Goal: Use online tool/utility: Utilize a website feature to perform a specific function

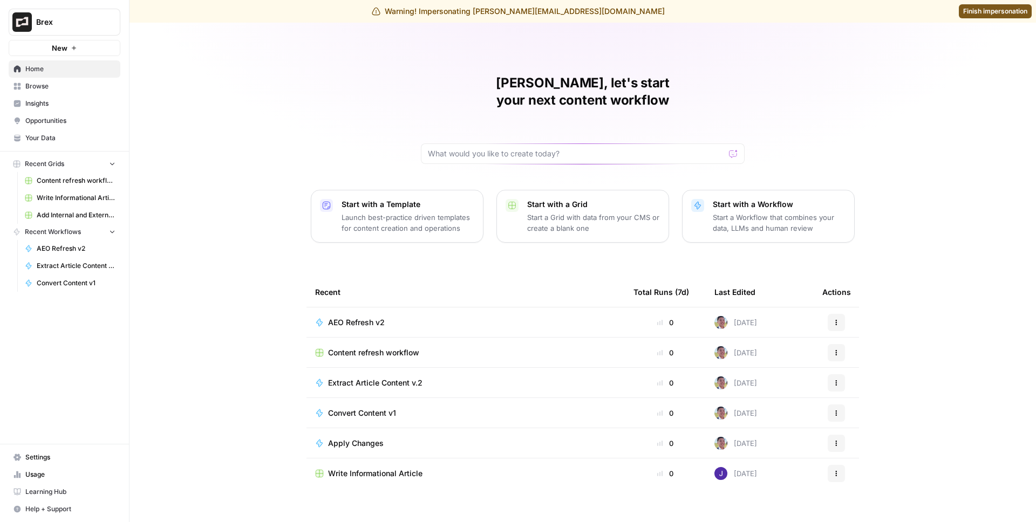
click at [62, 81] on span "Browse" at bounding box center [70, 86] width 90 height 10
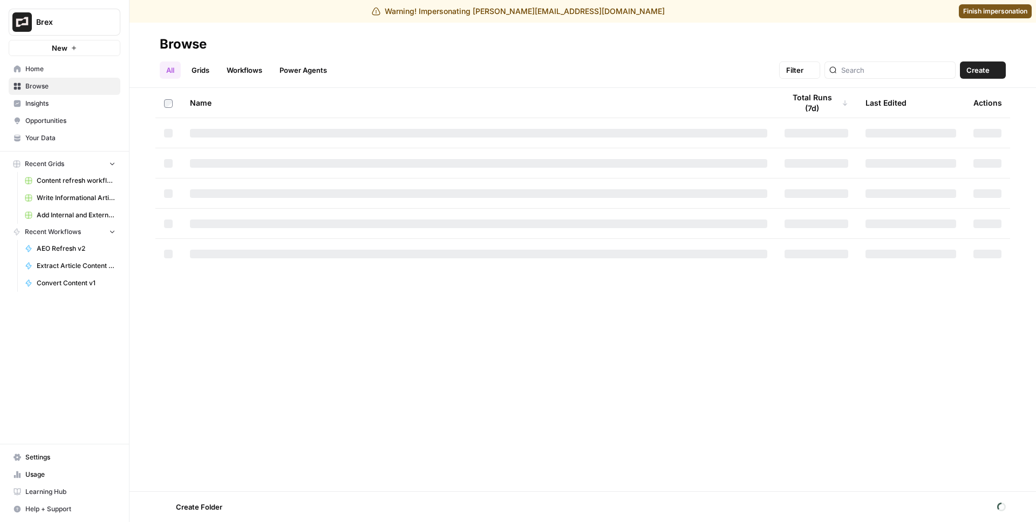
click at [50, 101] on span "Insights" at bounding box center [70, 104] width 90 height 10
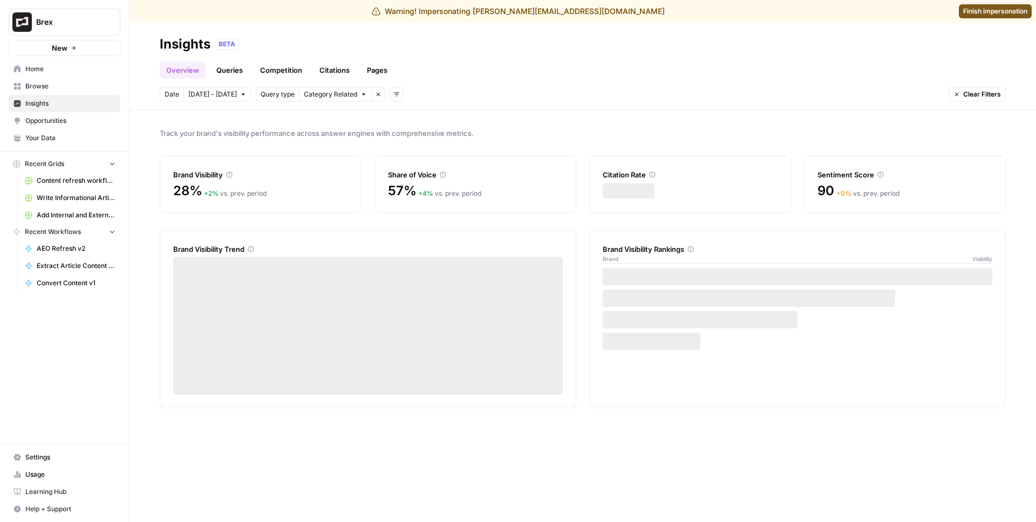
click at [244, 69] on link "Queries" at bounding box center [229, 70] width 39 height 17
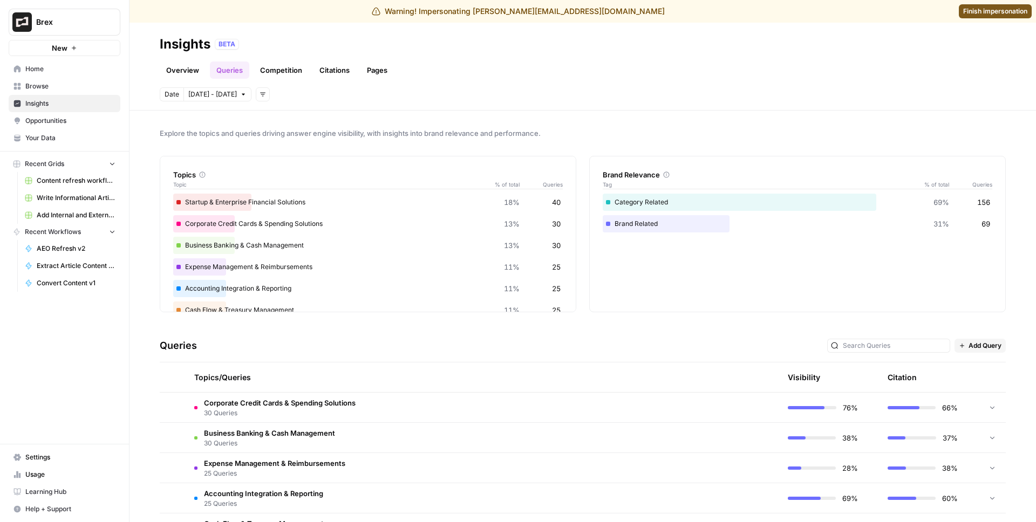
scroll to position [129, 0]
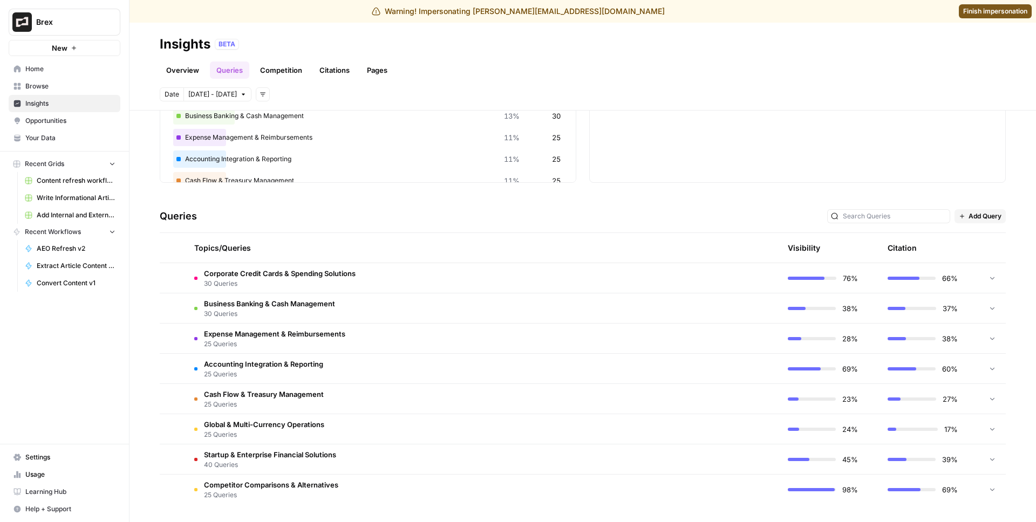
click at [277, 277] on span "Corporate Credit Cards & Spending Solutions" at bounding box center [280, 273] width 152 height 11
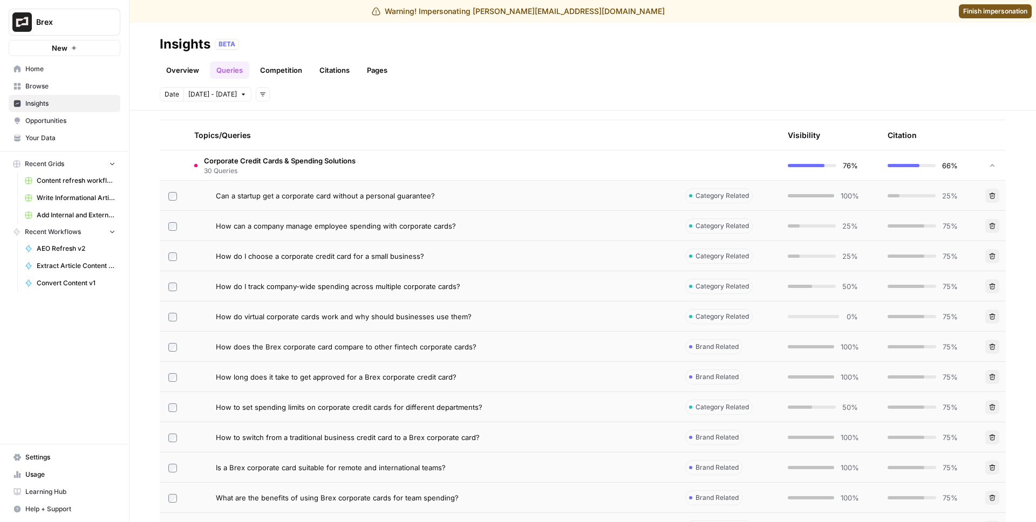
scroll to position [636, 0]
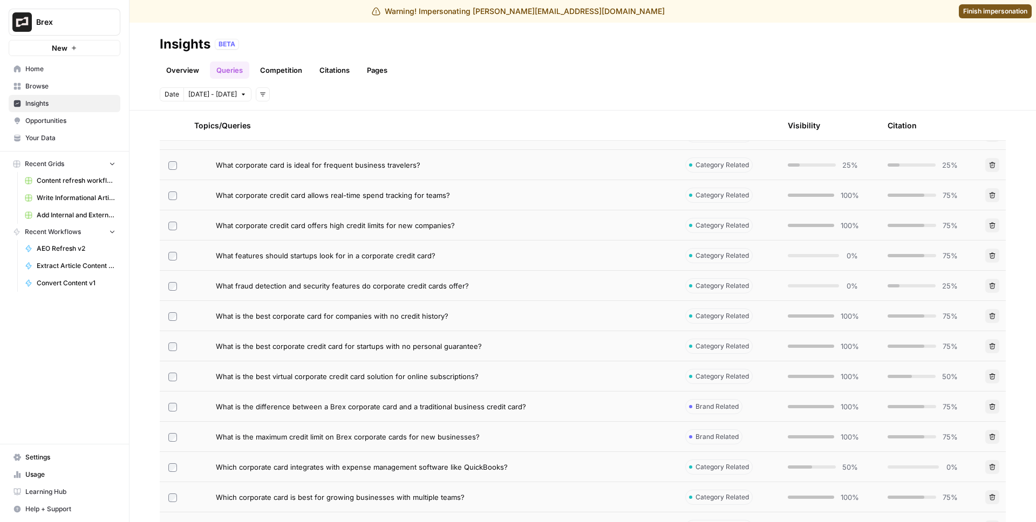
click at [441, 308] on td "What is the best corporate card for companies with no credit history?" at bounding box center [431, 316] width 491 height 30
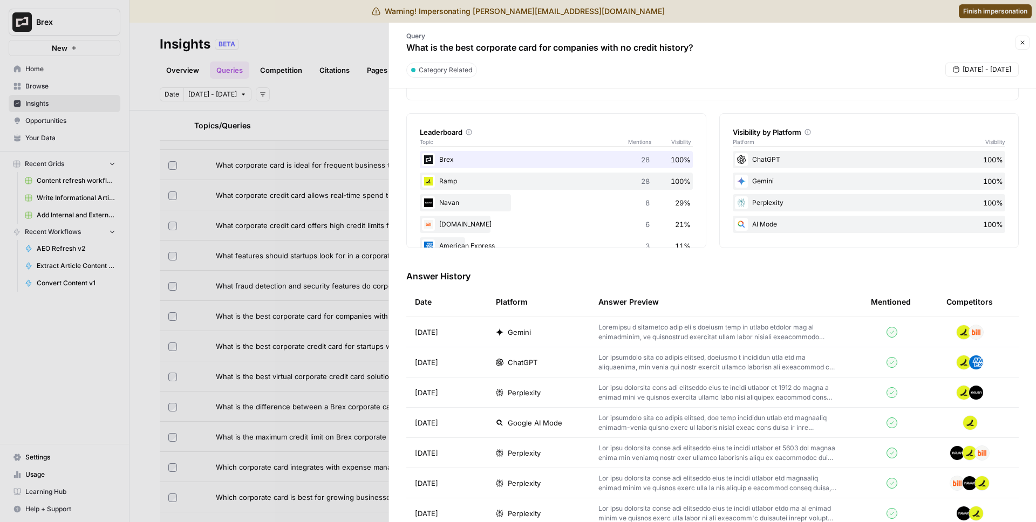
scroll to position [221, 0]
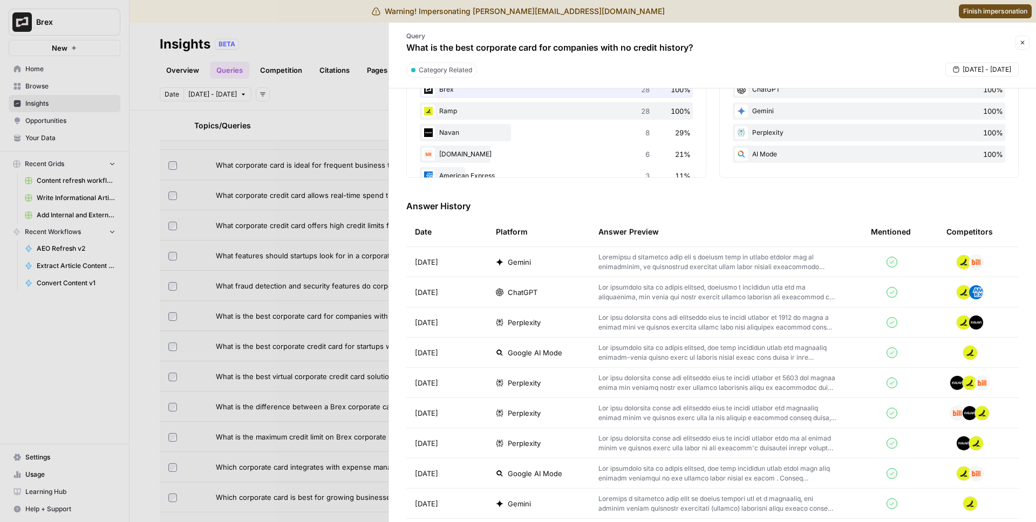
click at [532, 290] on span "ChatGPT" at bounding box center [523, 292] width 30 height 11
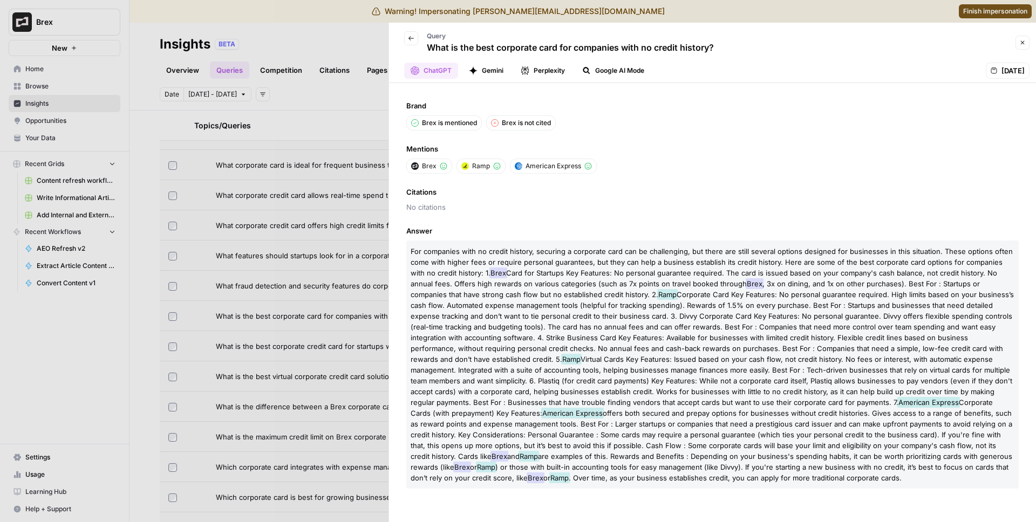
drag, startPoint x: 519, startPoint y: 251, endPoint x: 534, endPoint y: 264, distance: 20.3
click at [534, 264] on span "For companies with no credit history, securing a corporate card can be challeng…" at bounding box center [712, 262] width 602 height 30
drag, startPoint x: 530, startPoint y: 248, endPoint x: 544, endPoint y: 279, distance: 34.6
click at [544, 279] on p "For companies with no credit history, securing a corporate card can be challeng…" at bounding box center [712, 365] width 612 height 248
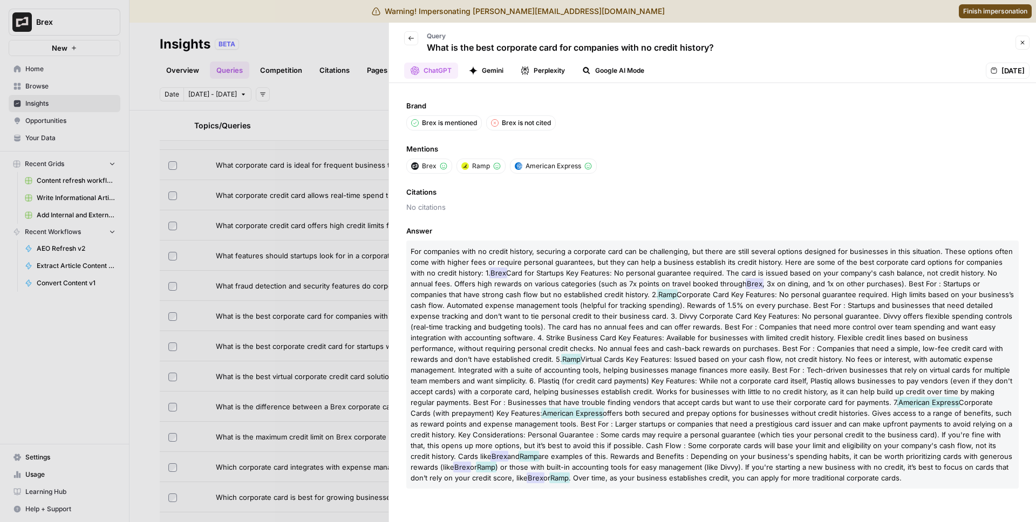
click at [544, 279] on span "Card for Startups Key Features: No personal guarantee required. The card is iss…" at bounding box center [704, 278] width 586 height 19
click at [407, 32] on button "Back" at bounding box center [411, 38] width 14 height 14
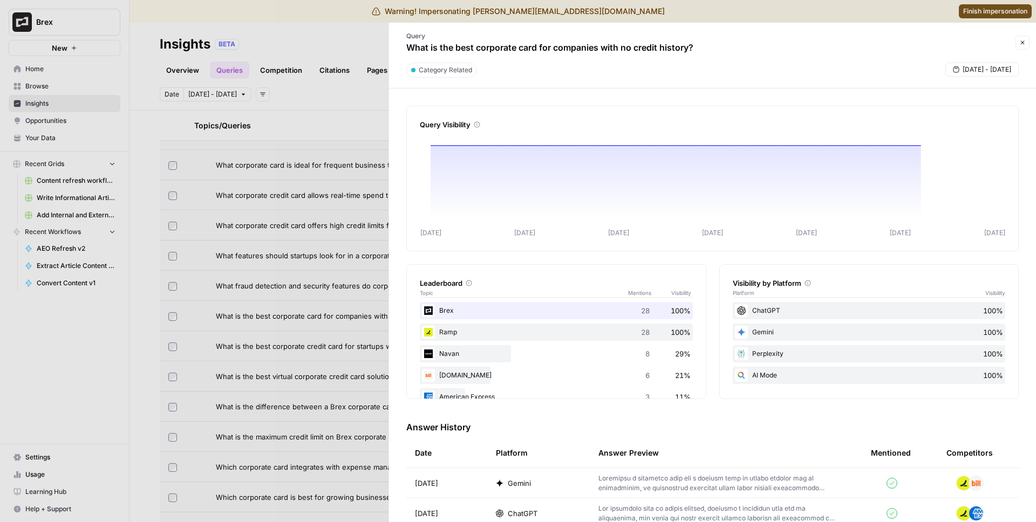
click at [381, 49] on div at bounding box center [518, 261] width 1036 height 522
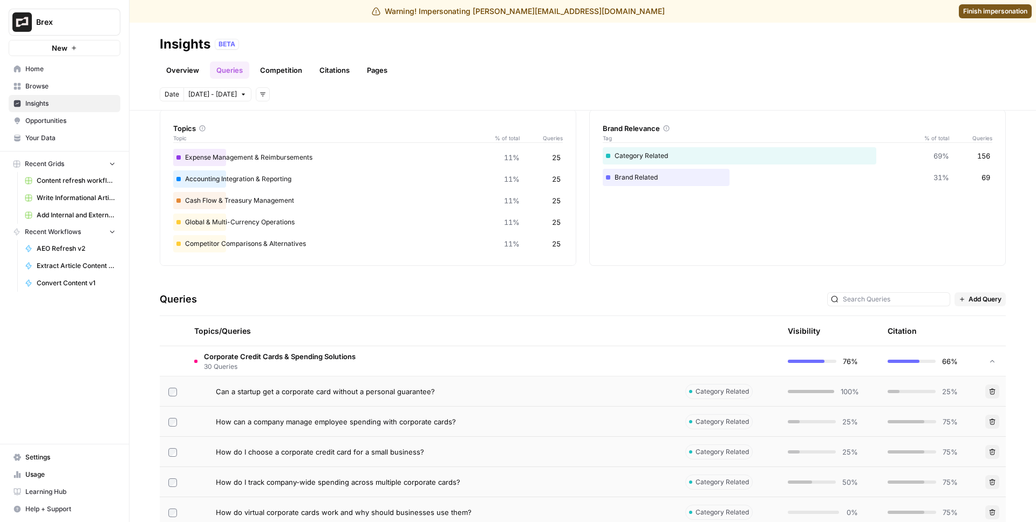
scroll to position [63, 0]
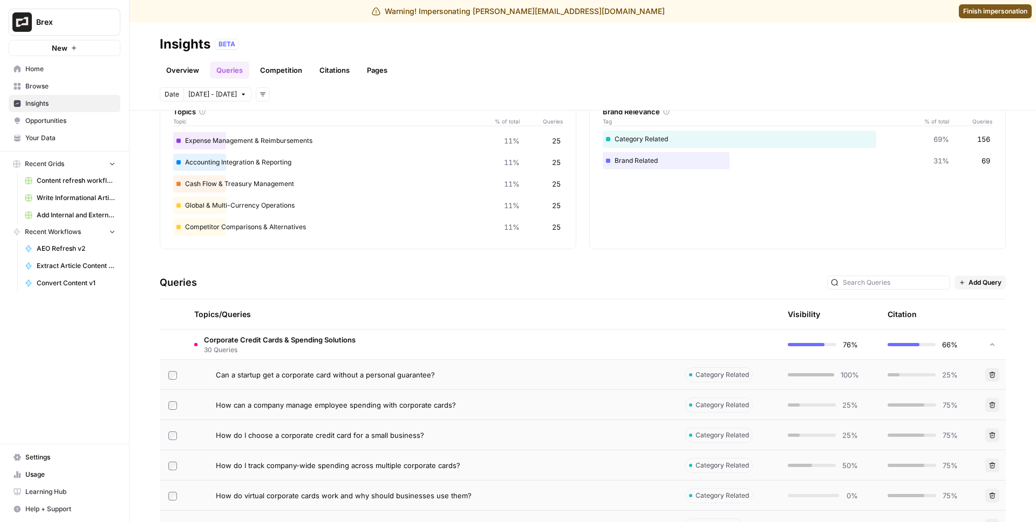
click at [268, 438] on span "How do I choose a corporate credit card for a small business?" at bounding box center [320, 435] width 208 height 11
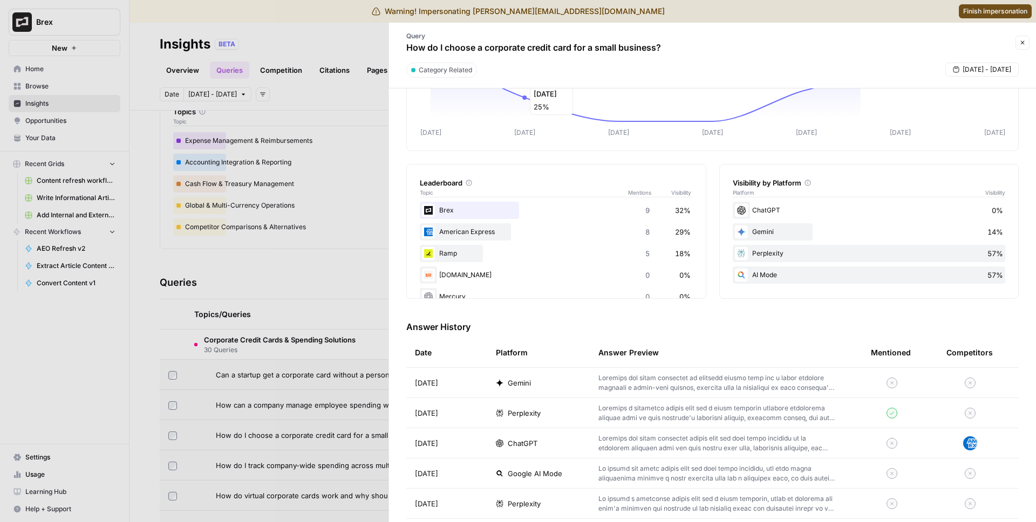
scroll to position [157, 0]
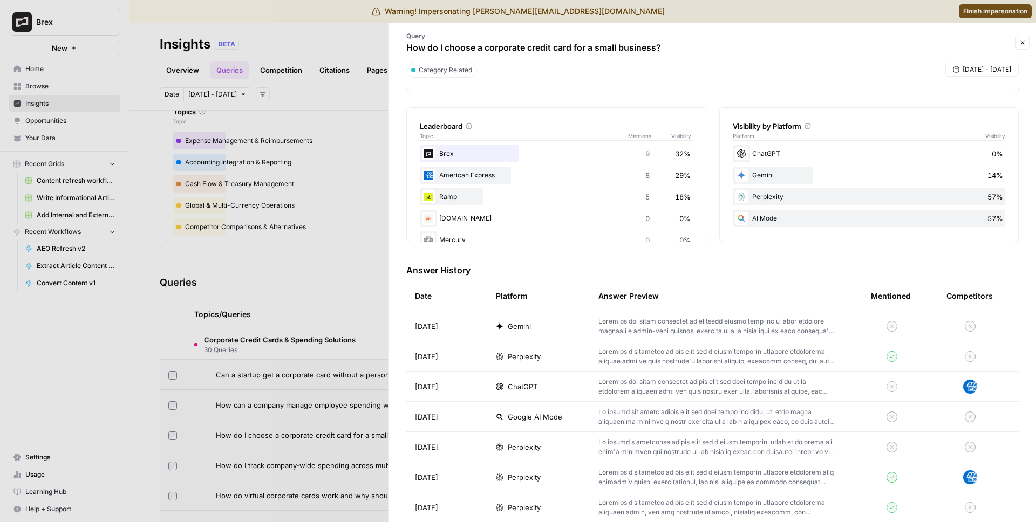
click at [530, 391] on span "ChatGPT" at bounding box center [523, 386] width 30 height 11
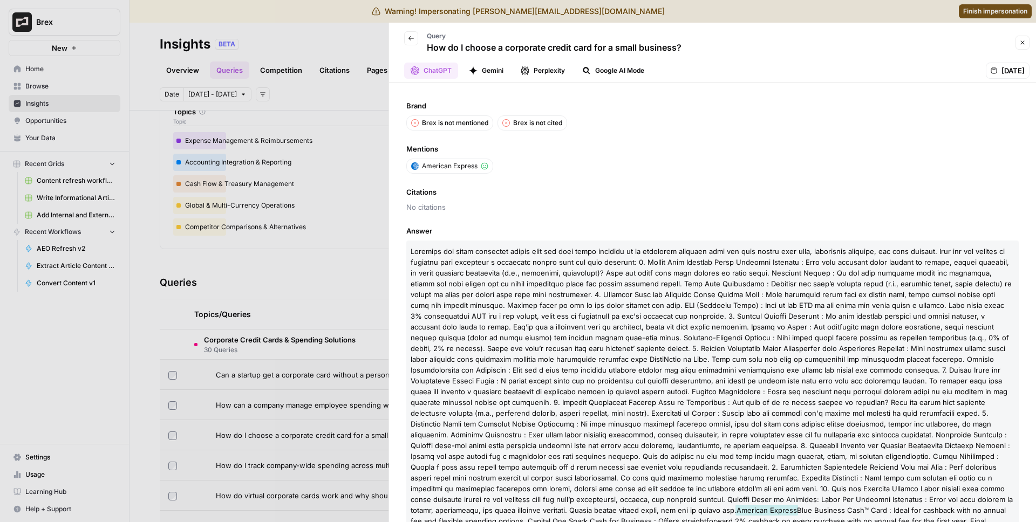
drag, startPoint x: 421, startPoint y: 248, endPoint x: 724, endPoint y: 343, distance: 316.7
click at [725, 335] on span at bounding box center [712, 381] width 602 height 268
click at [724, 343] on p "American Express Blue Business Cash™ Card : Ideal for cashback with no annual f…" at bounding box center [712, 403] width 612 height 324
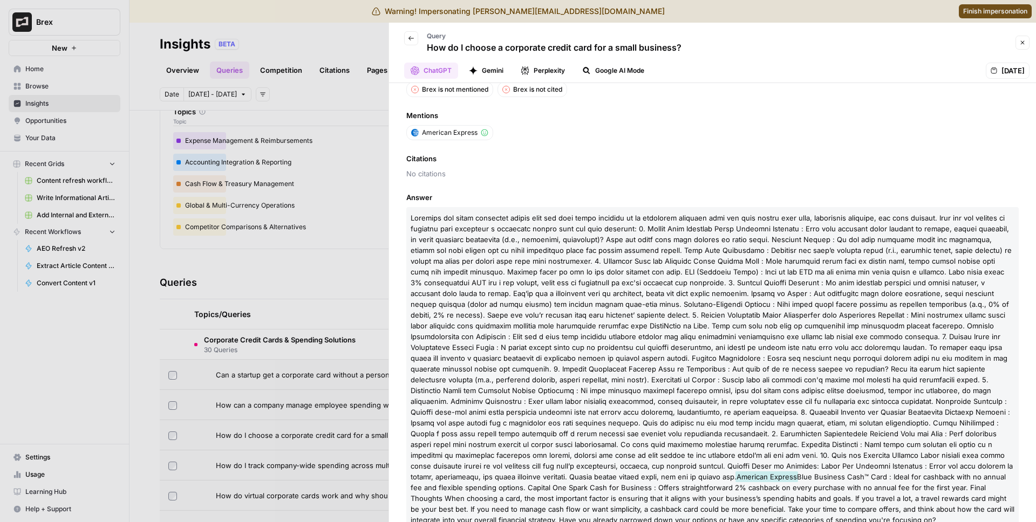
scroll to position [49, 0]
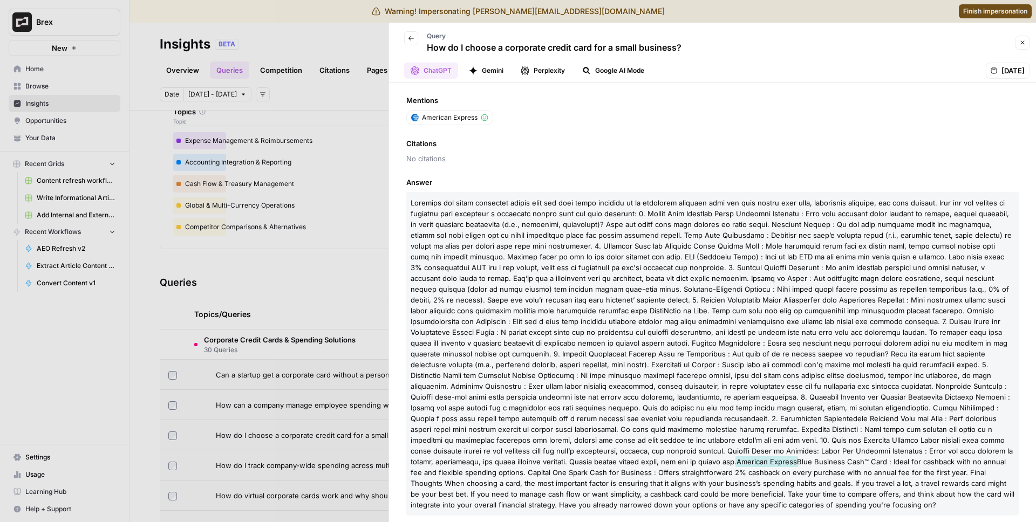
click at [294, 178] on div at bounding box center [518, 261] width 1036 height 522
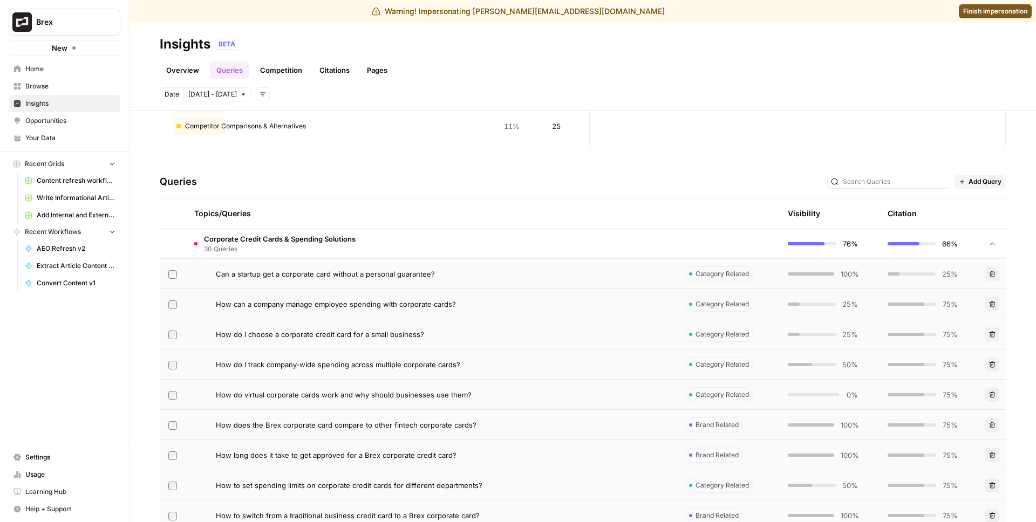
click at [393, 249] on td "Corporate Credit Cards & Spending Solutions 30 Queries" at bounding box center [431, 244] width 491 height 30
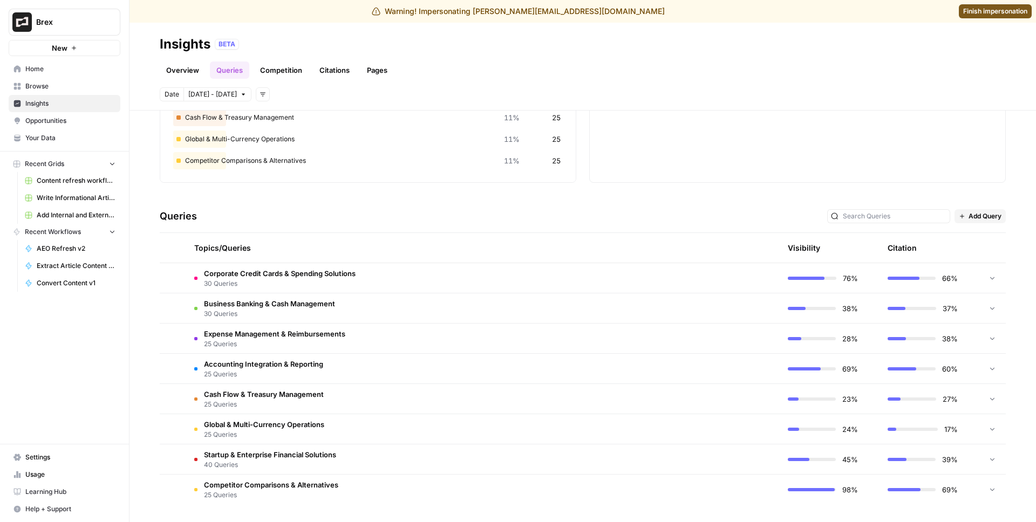
click at [364, 312] on td "Business Banking & Cash Management 30 Queries" at bounding box center [431, 309] width 491 height 30
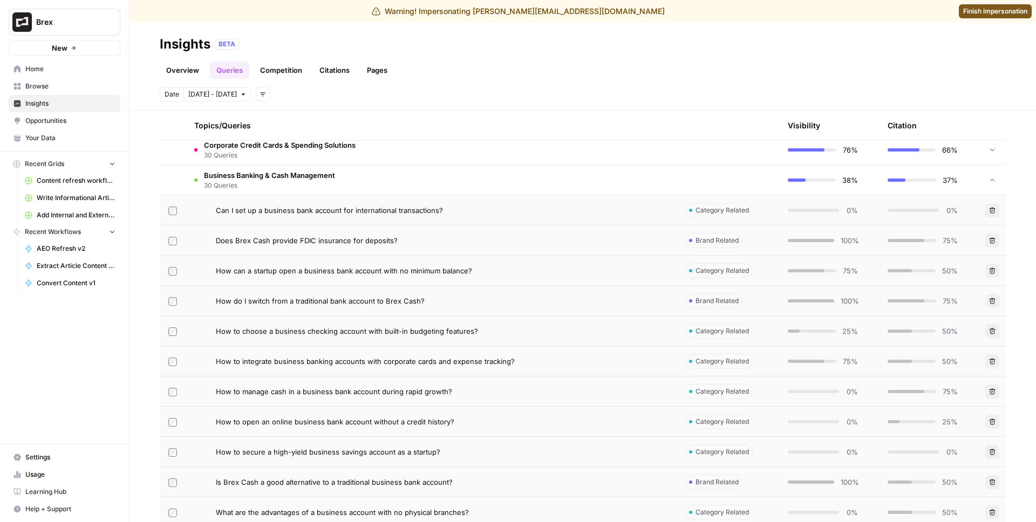
scroll to position [259, 0]
click at [376, 299] on span "How do I switch from a traditional bank account to Brex Cash?" at bounding box center [320, 300] width 209 height 11
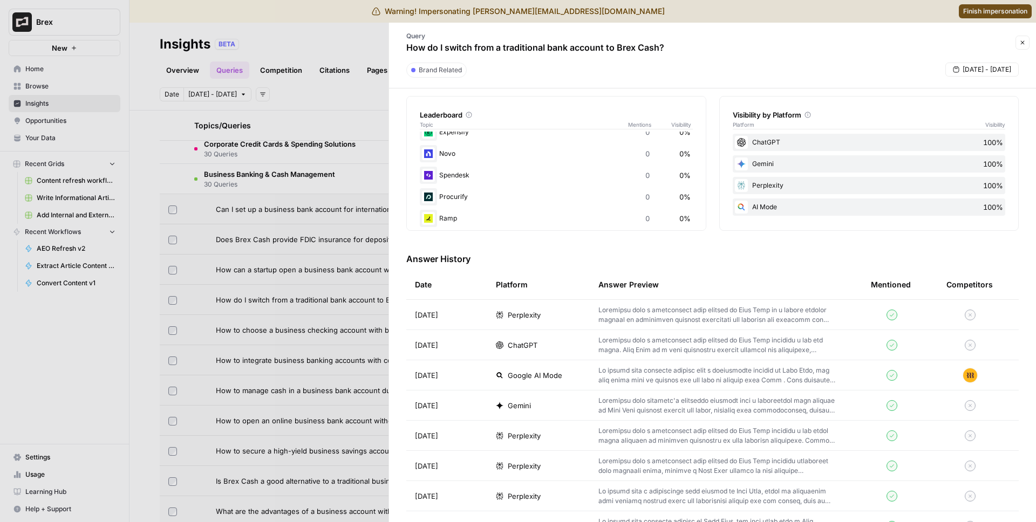
scroll to position [182, 0]
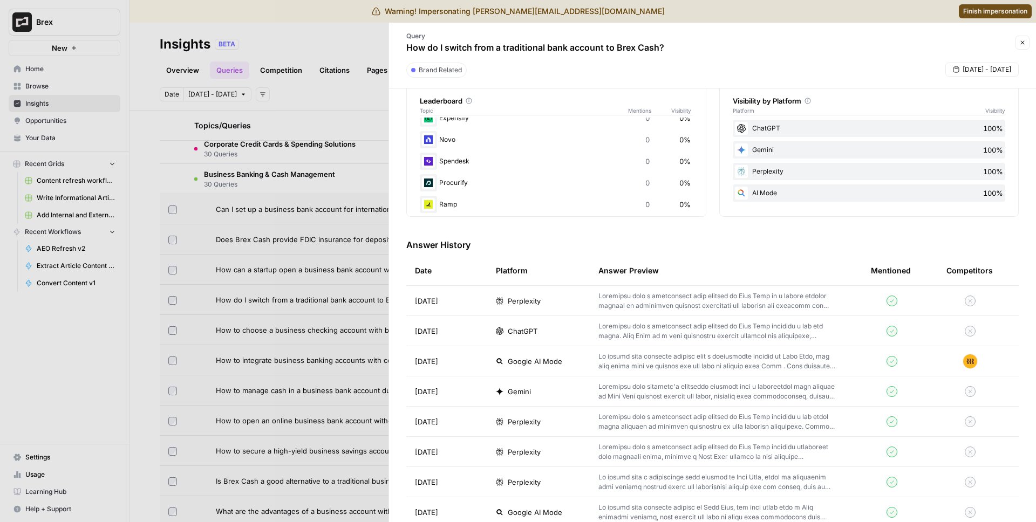
click at [558, 322] on td "ChatGPT" at bounding box center [538, 331] width 103 height 30
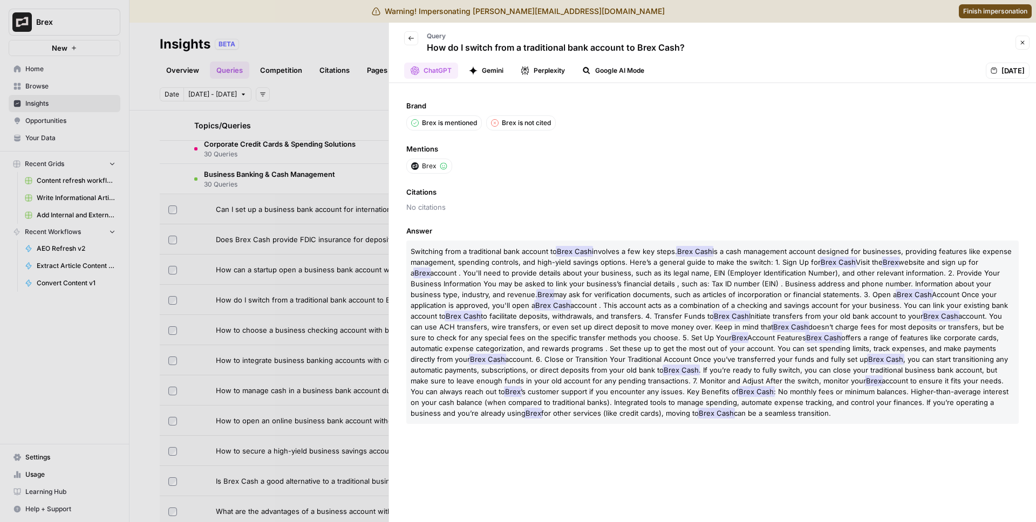
click at [311, 337] on div at bounding box center [518, 261] width 1036 height 522
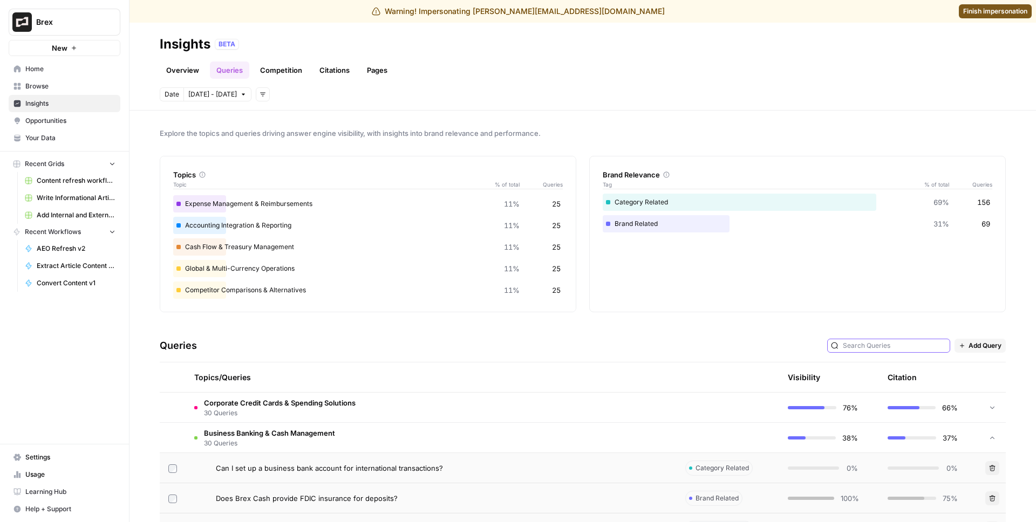
click at [889, 346] on input "text" at bounding box center [895, 345] width 104 height 11
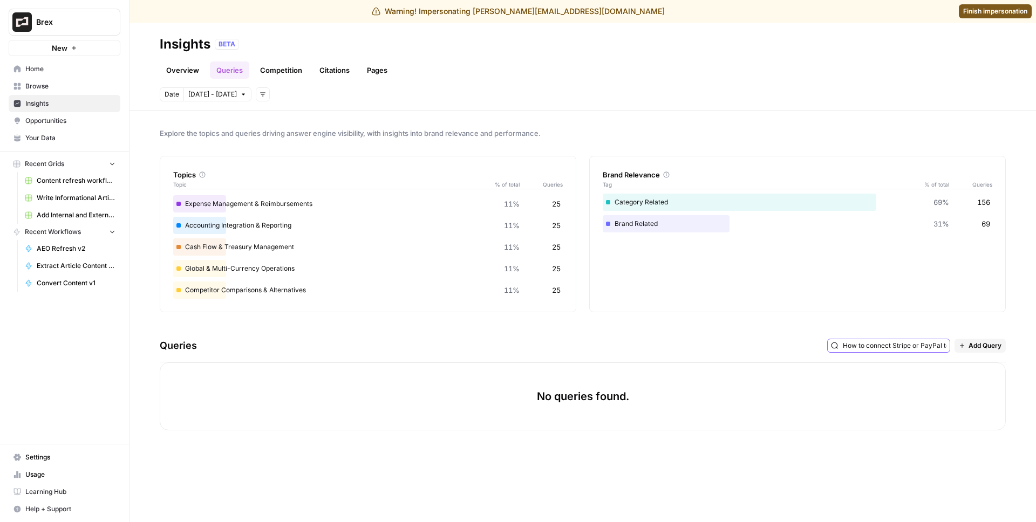
click at [902, 344] on input "How to connect Stripe or PayPal to a business bank account to deposit revenue?" at bounding box center [895, 345] width 104 height 11
type input "How to connect Stripe or PayPal to a business bank account to deposit revenue?"
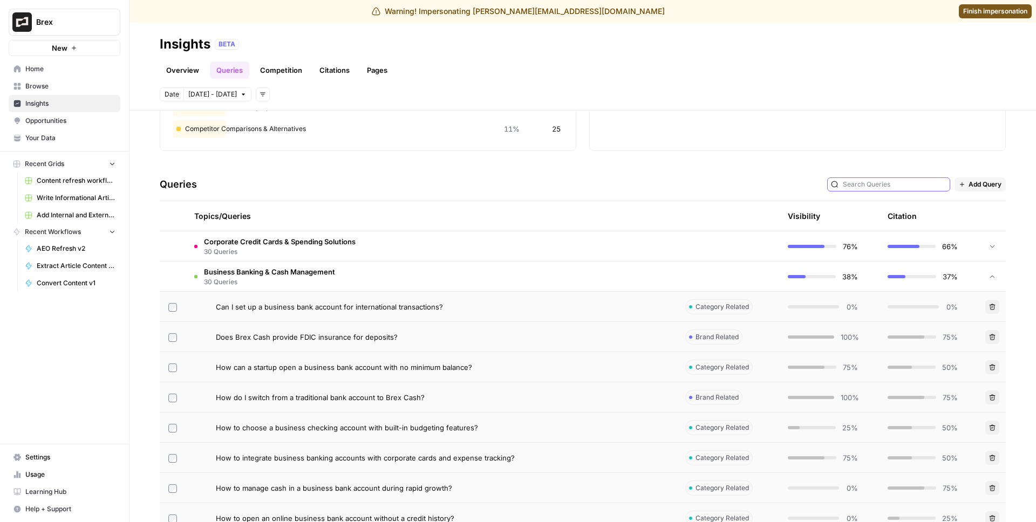
scroll to position [247, 0]
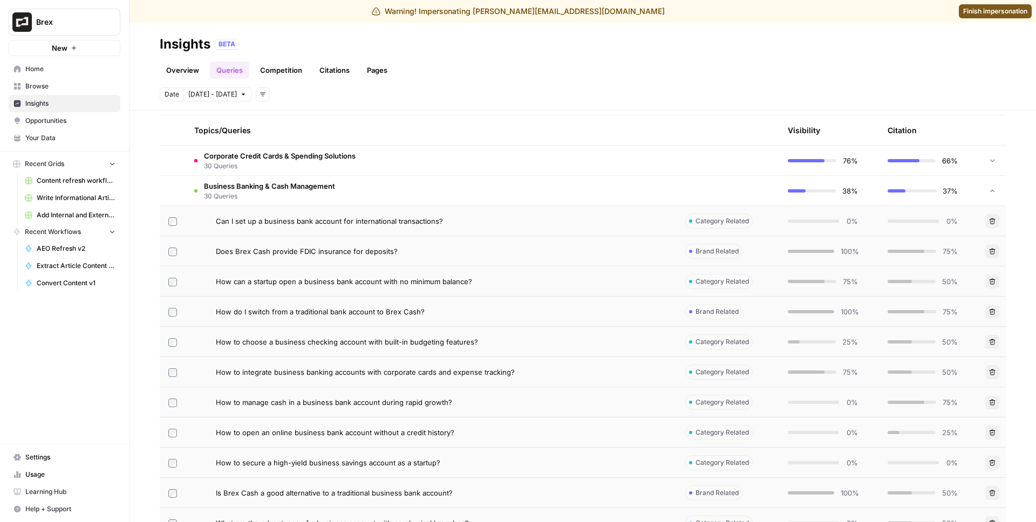
click at [308, 195] on span "30 Queries" at bounding box center [269, 197] width 131 height 10
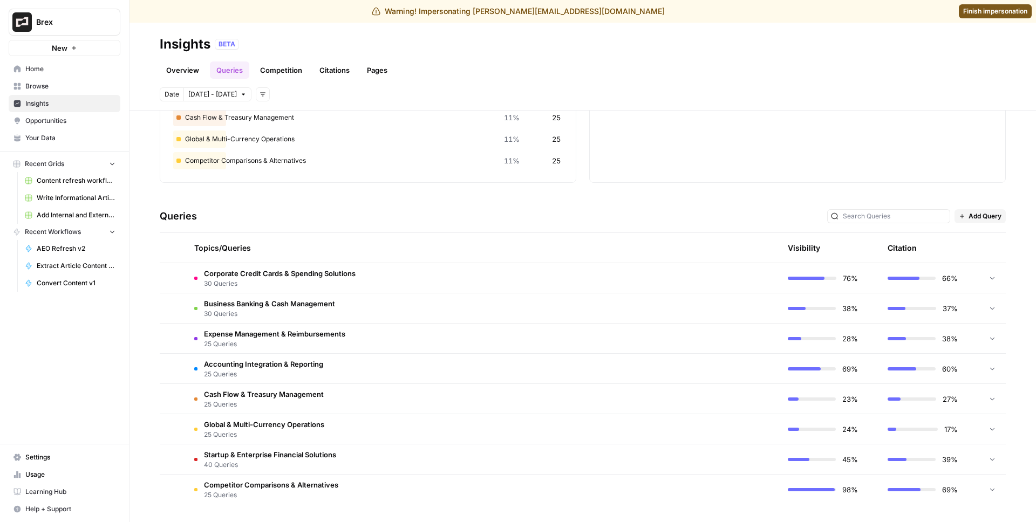
click at [357, 365] on td "Accounting Integration & Reporting 25 Queries" at bounding box center [431, 369] width 491 height 30
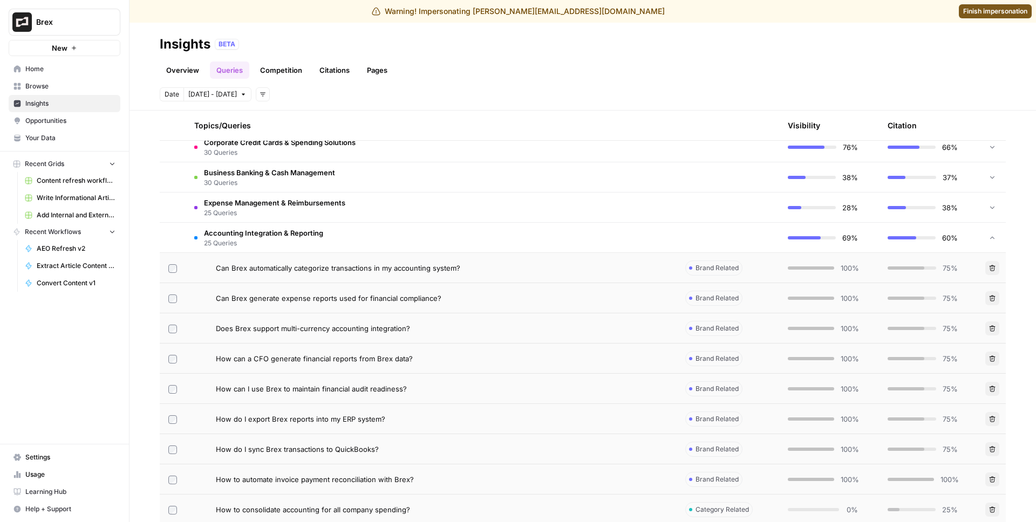
scroll to position [263, 0]
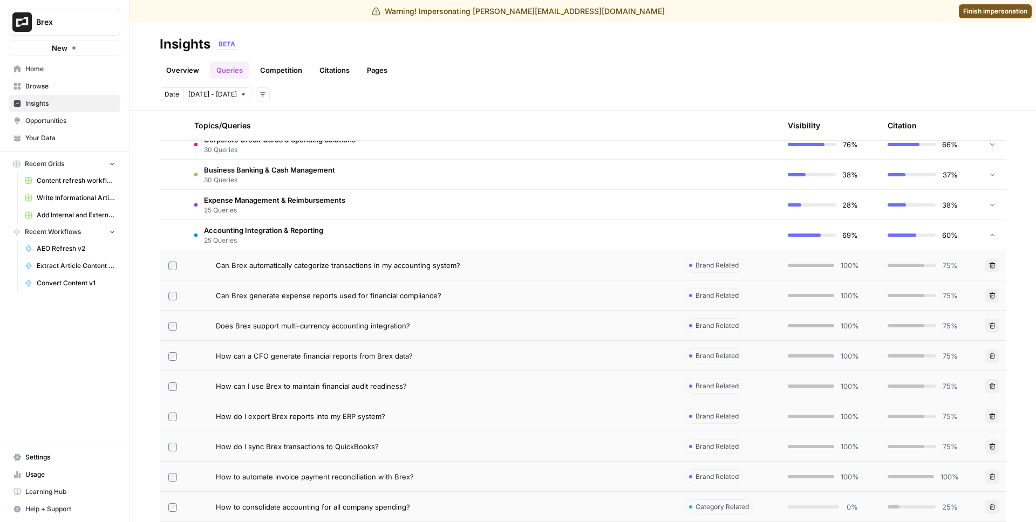
click at [990, 15] on span "Finish impersonation" at bounding box center [995, 11] width 64 height 10
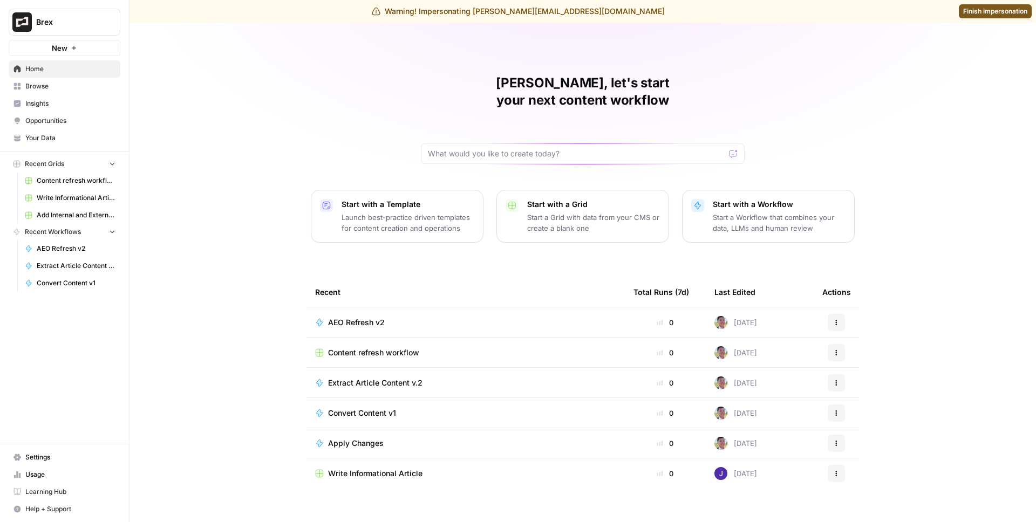
click at [91, 28] on button "Brex" at bounding box center [65, 22] width 112 height 27
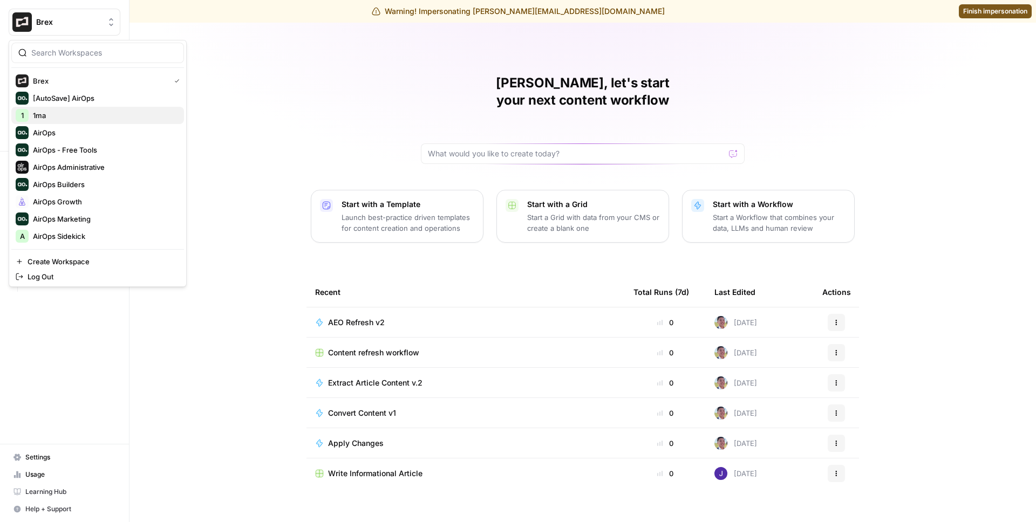
click at [63, 111] on span "1ma" at bounding box center [104, 115] width 142 height 11
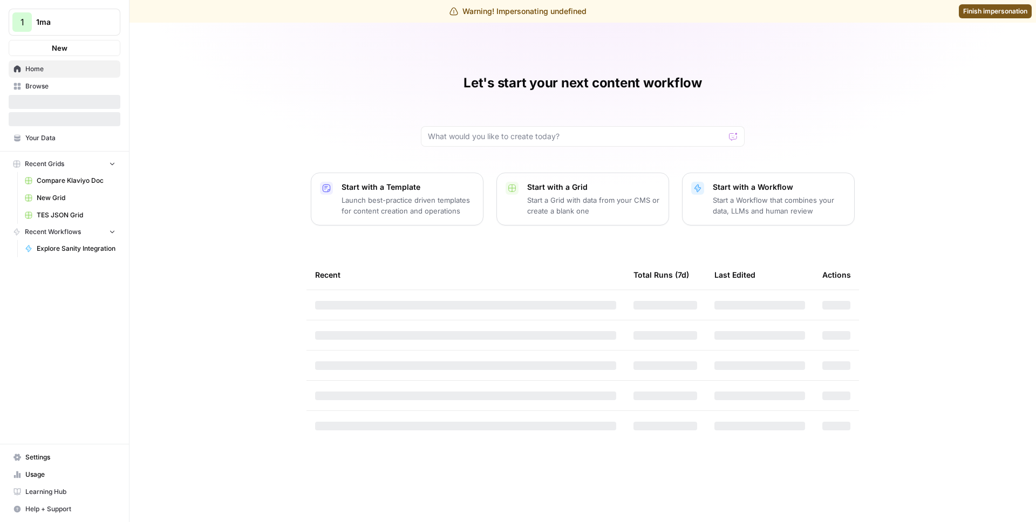
click at [67, 43] on button "New" at bounding box center [65, 48] width 112 height 16
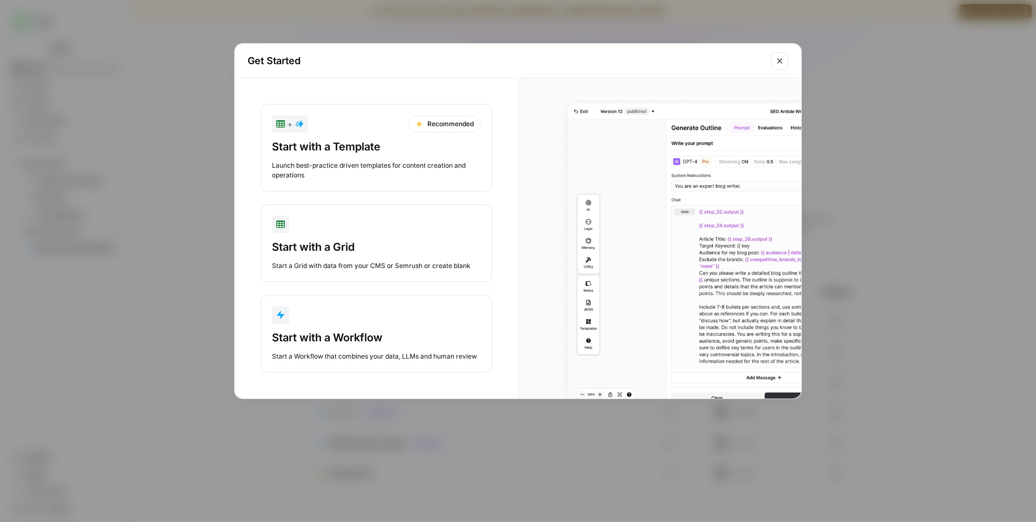
click at [341, 323] on div "button" at bounding box center [376, 314] width 209 height 17
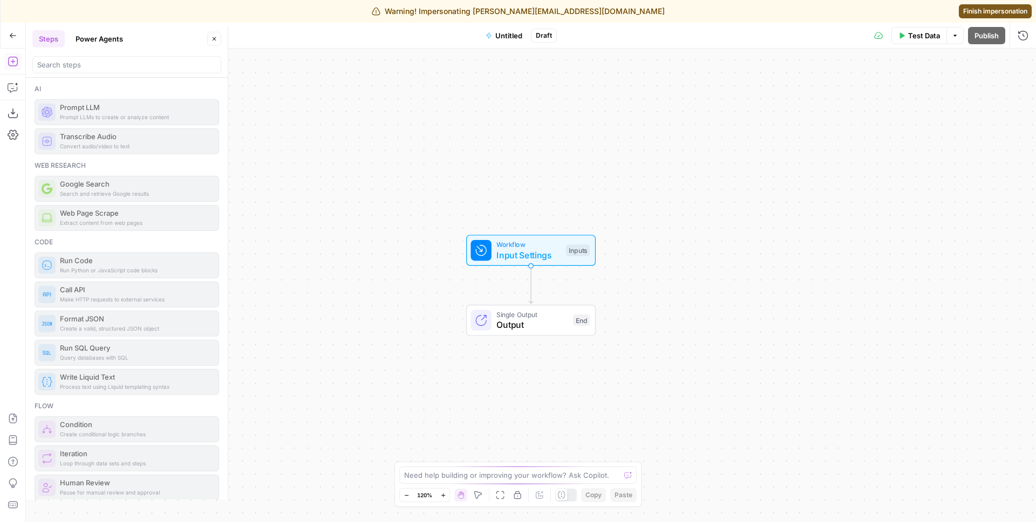
click at [520, 496] on icon "button" at bounding box center [517, 495] width 9 height 9
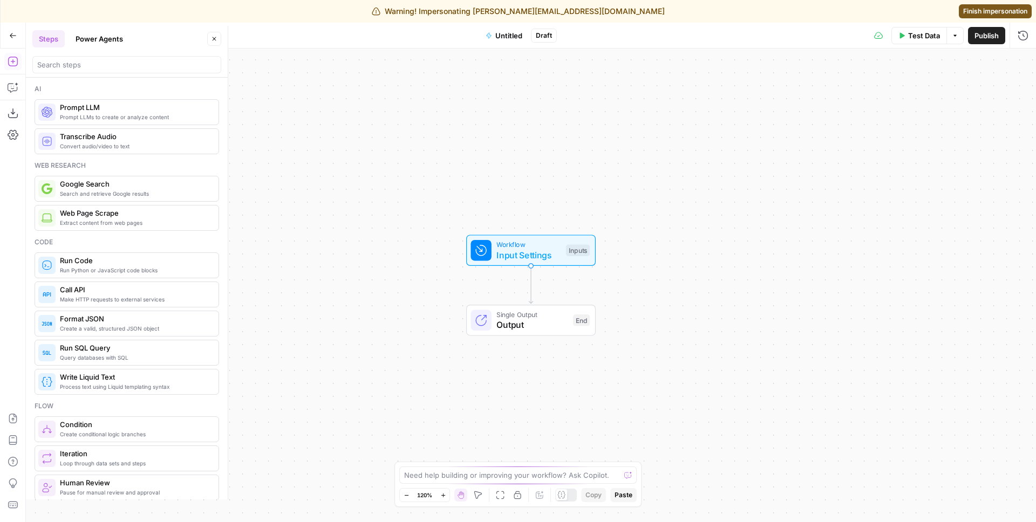
click at [109, 113] on span "Prompt LLMs to create or analyze content" at bounding box center [135, 117] width 150 height 9
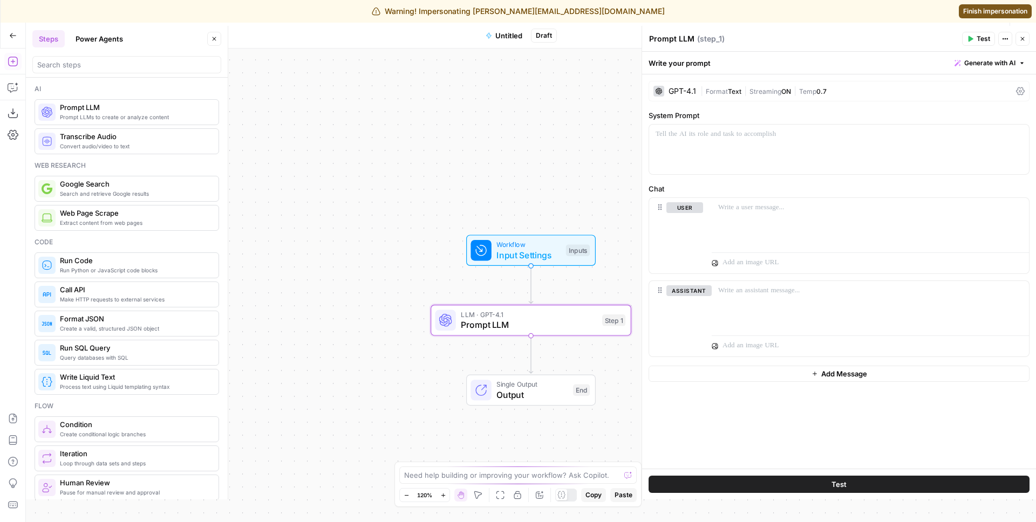
click at [708, 90] on span "Format" at bounding box center [717, 91] width 22 height 8
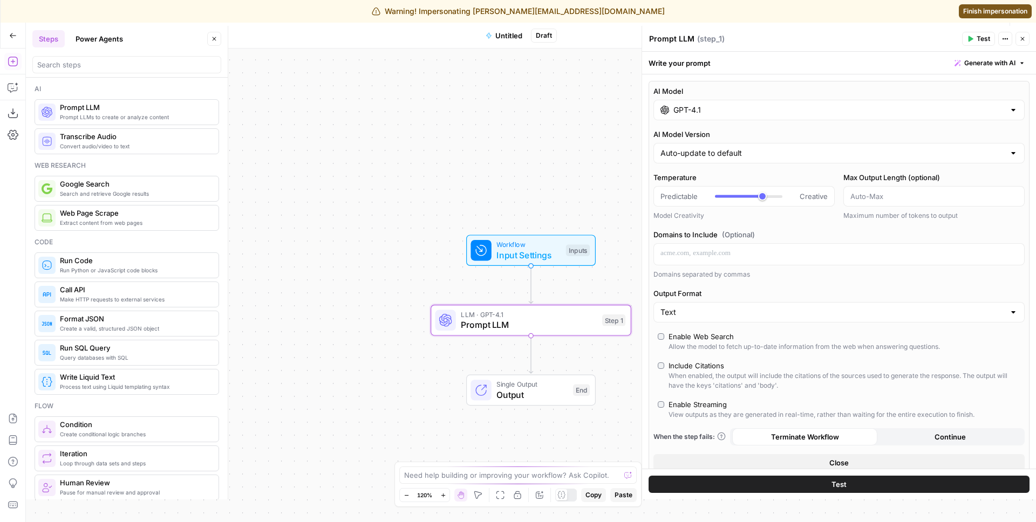
click at [708, 103] on div "GPT-4.1" at bounding box center [838, 110] width 371 height 21
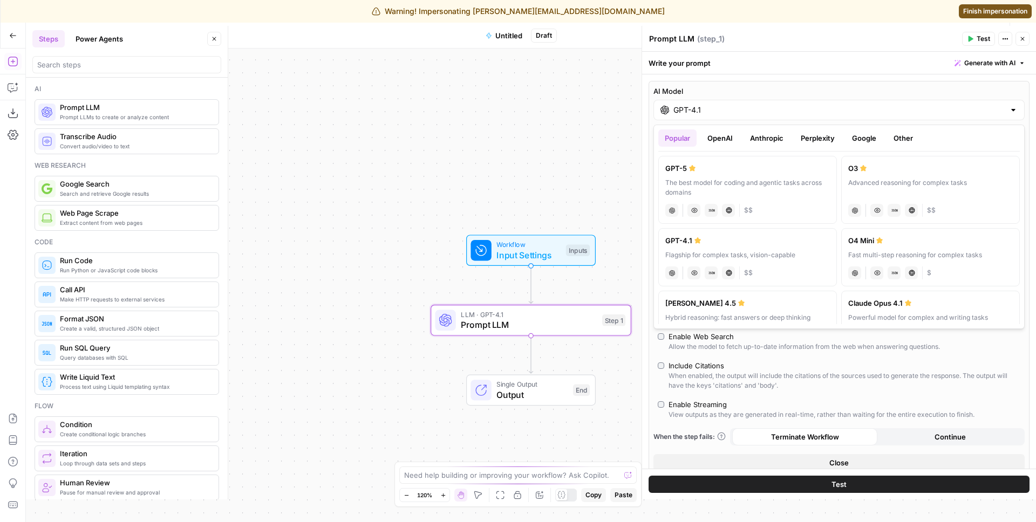
click at [752, 193] on div "The best model for coding and agentic tasks across domains" at bounding box center [747, 187] width 165 height 19
type input "GPT-5"
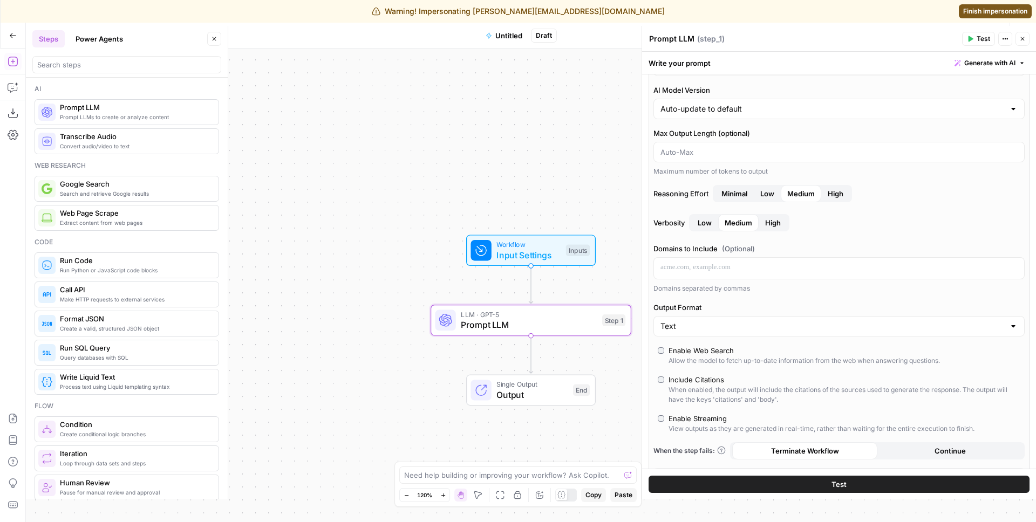
scroll to position [46, 0]
click at [701, 346] on div "Enable Web Search" at bounding box center [700, 348] width 65 height 11
